Goal: Find specific page/section: Find specific page/section

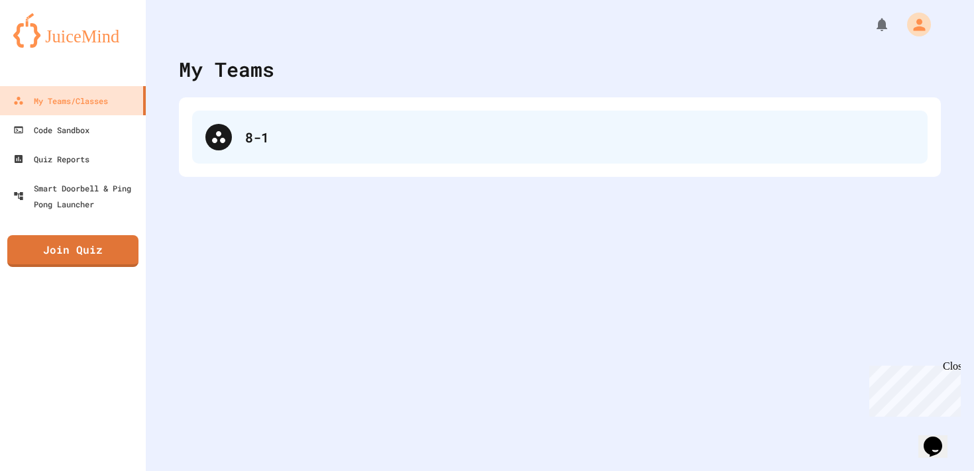
click at [320, 148] on div "8-1" at bounding box center [560, 137] width 736 height 53
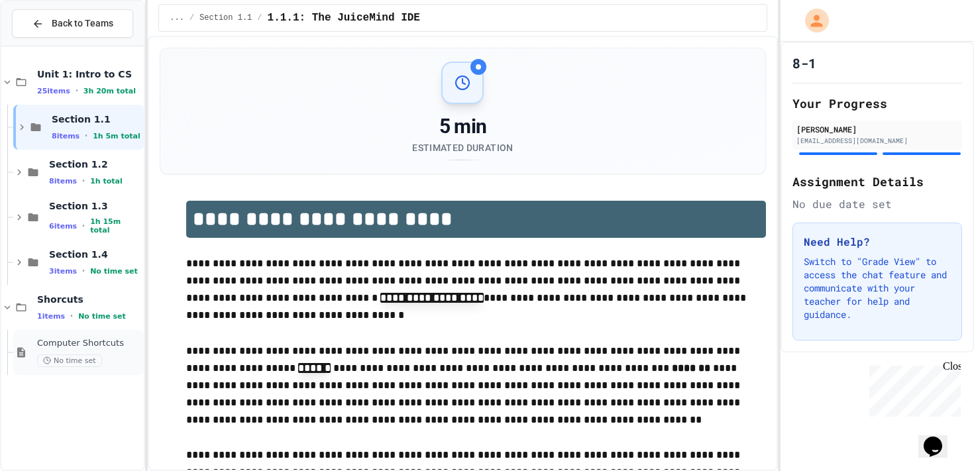
click at [109, 354] on div "Computer Shortcuts No time set" at bounding box center [89, 352] width 104 height 29
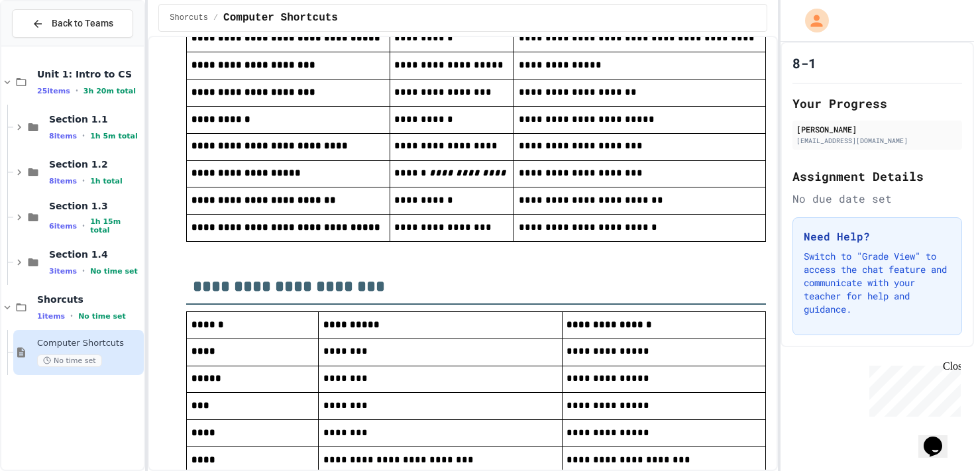
scroll to position [279, 0]
